Goal: Information Seeking & Learning: Learn about a topic

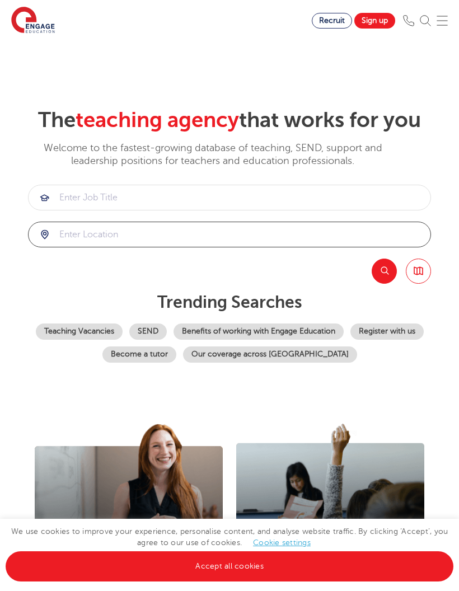
click at [346, 247] on input "search" at bounding box center [230, 234] width 402 height 25
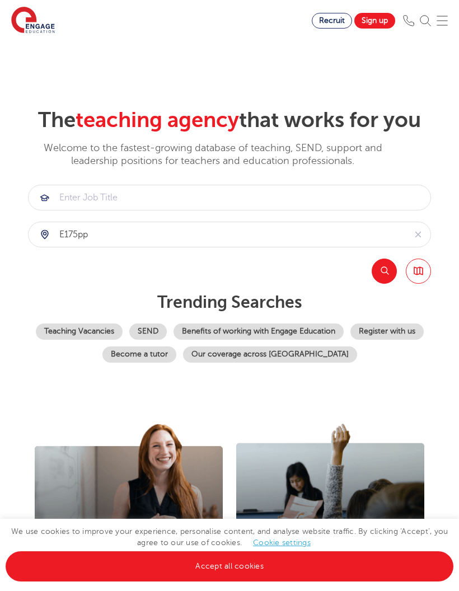
click at [388, 284] on button "Search" at bounding box center [384, 271] width 25 height 25
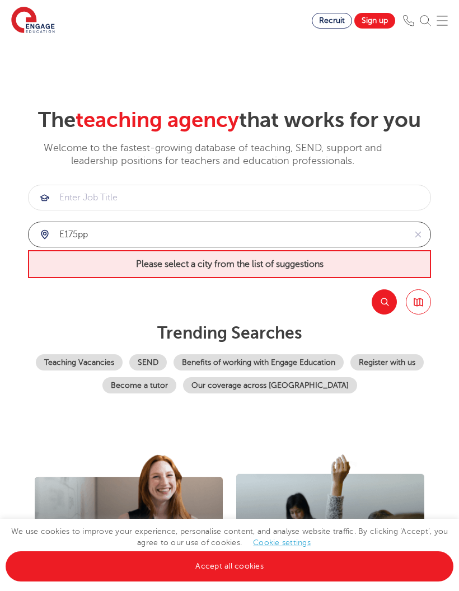
click at [359, 247] on input "e175pp" at bounding box center [217, 234] width 377 height 25
click at [343, 247] on input "e175pp" at bounding box center [217, 234] width 377 height 25
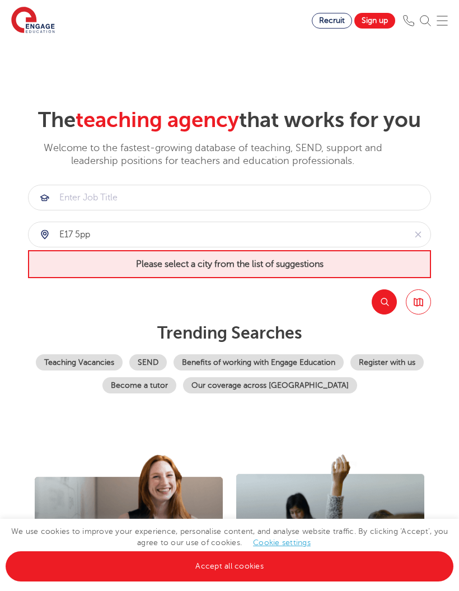
click at [380, 315] on button "Search" at bounding box center [384, 301] width 25 height 25
click at [418, 315] on link "Browse all Jobs" at bounding box center [418, 301] width 25 height 25
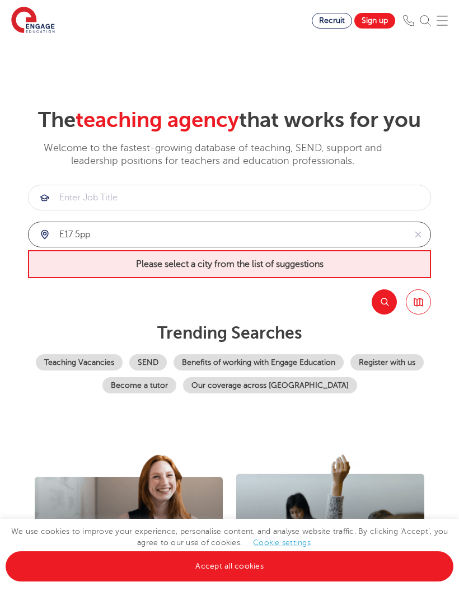
click at [151, 247] on input "e17 5pp" at bounding box center [217, 234] width 377 height 25
type input "e"
type input "l"
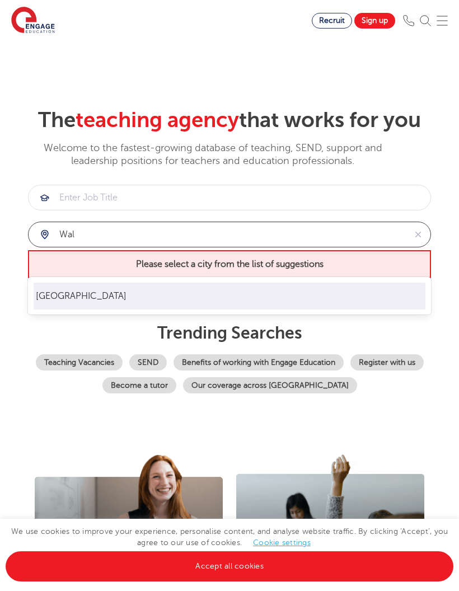
click at [147, 289] on li "Waltham Forest" at bounding box center [230, 296] width 392 height 27
type input "Waltham Forest"
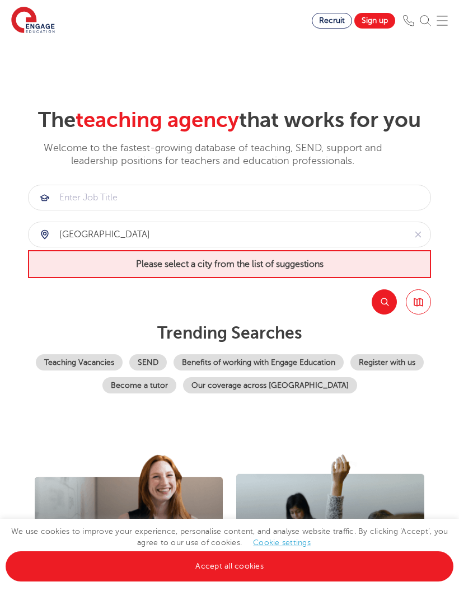
click at [389, 315] on button "Search" at bounding box center [384, 301] width 25 height 25
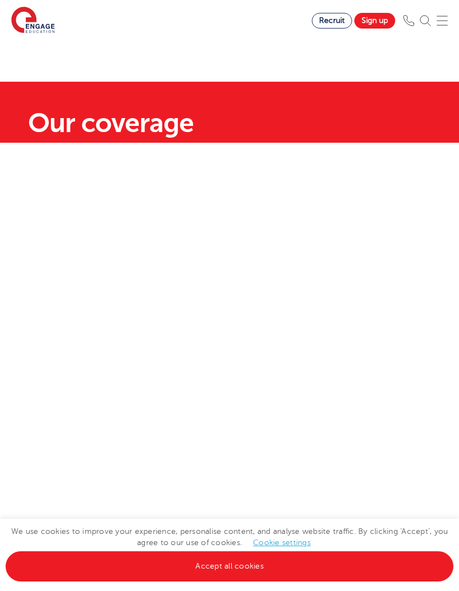
click at [273, 564] on link "Accept all cookies" at bounding box center [230, 566] width 448 height 30
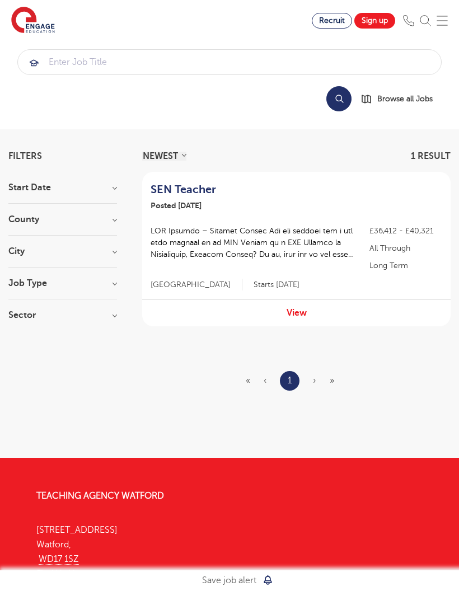
click at [345, 196] on h2 "SEN Teacher" at bounding box center [253, 189] width 204 height 13
click at [379, 72] on input "search" at bounding box center [229, 62] width 423 height 25
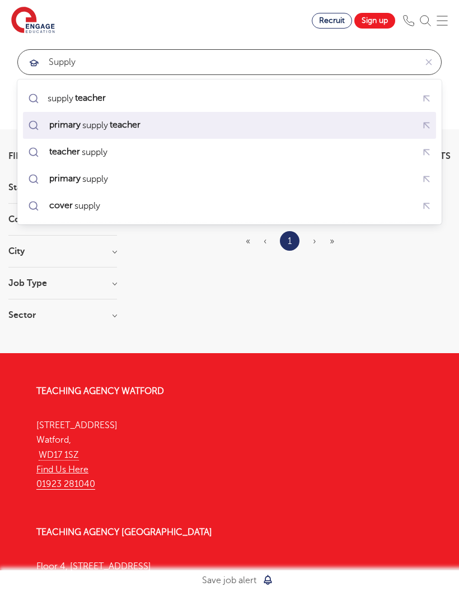
click at [255, 128] on div "primary supply teacher" at bounding box center [229, 125] width 408 height 20
type input "primary supply teacher"
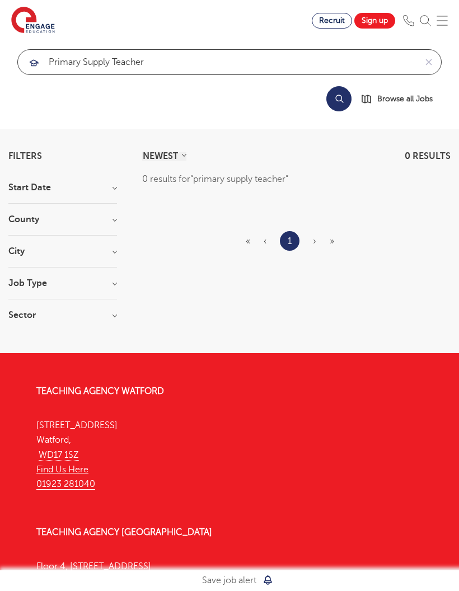
click button "Submit" at bounding box center [0, 0] width 0 height 0
click at [341, 108] on button "Search" at bounding box center [338, 98] width 25 height 25
click at [337, 105] on button "Search" at bounding box center [338, 98] width 25 height 25
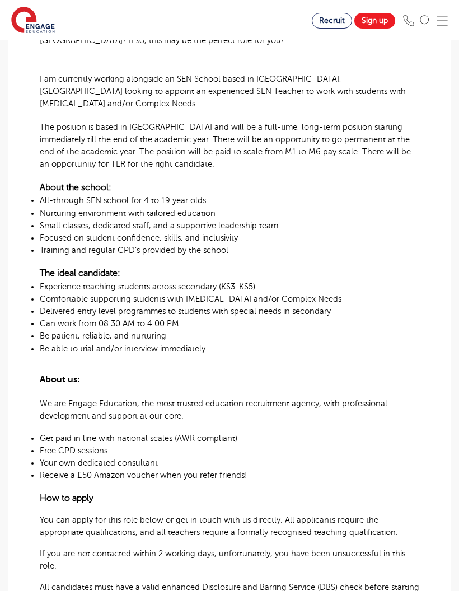
scroll to position [440, 0]
